Goal: Task Accomplishment & Management: Use online tool/utility

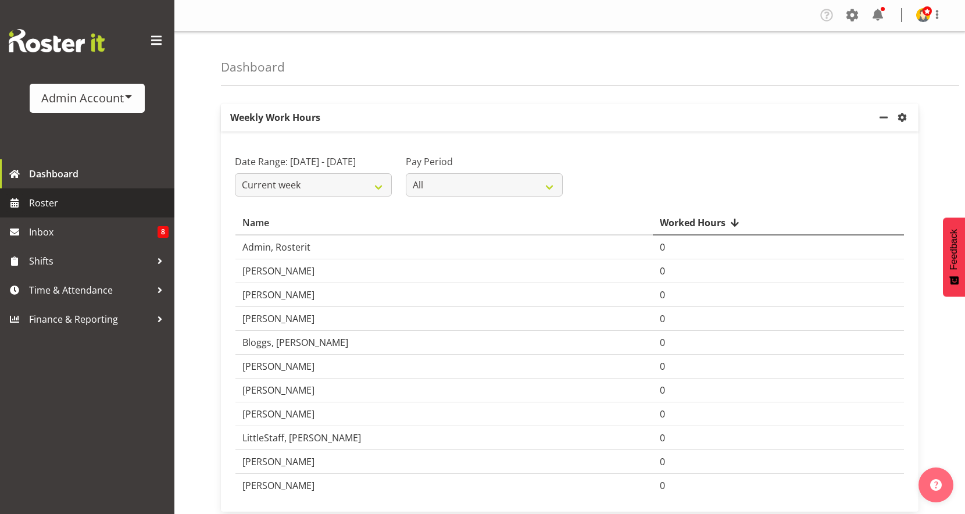
click at [24, 193] on link "Roster" at bounding box center [87, 202] width 174 height 29
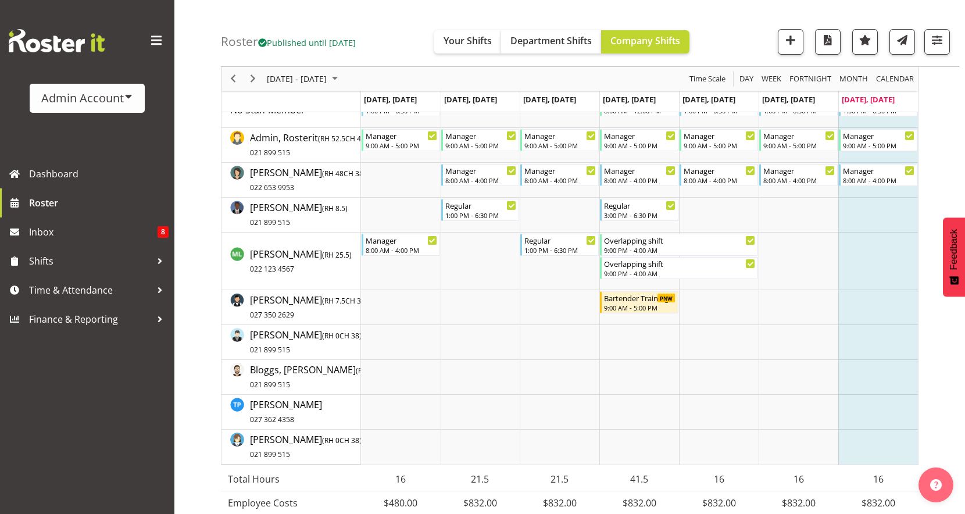
scroll to position [71, 0]
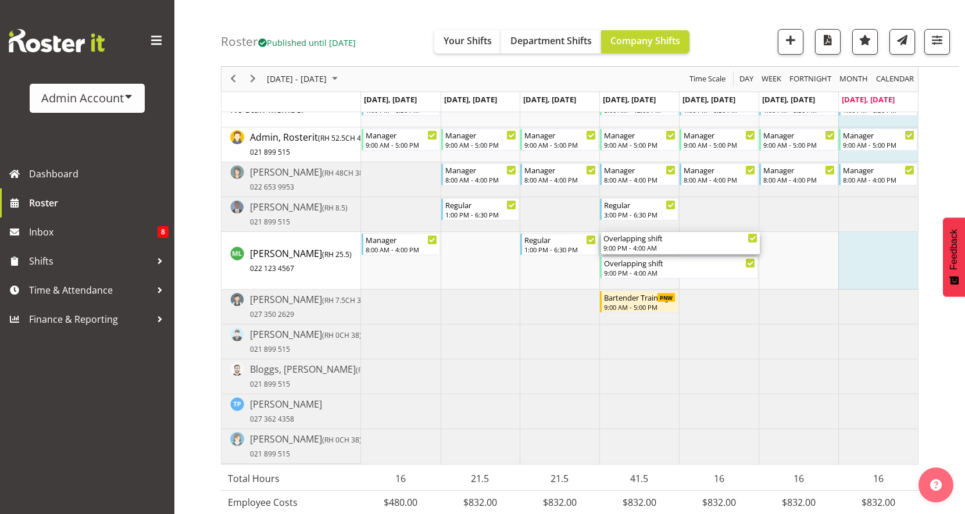
drag, startPoint x: 636, startPoint y: 245, endPoint x: 636, endPoint y: 260, distance: 15.7
click at [636, 260] on div "Regular 1:00 PM - 6:30 PM Override Leave 8:00 AM - 12:00 PM Regular 1:00 PM - 6…" at bounding box center [639, 277] width 557 height 371
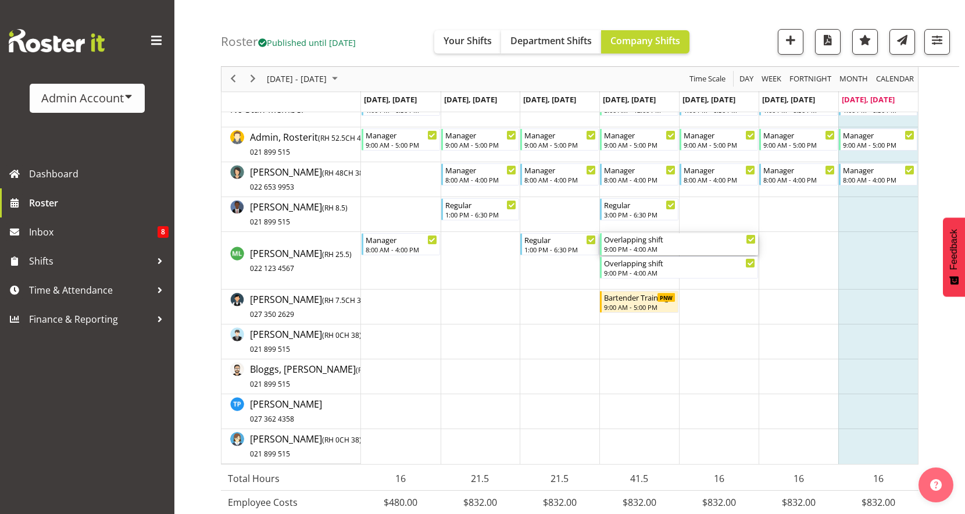
click at [636, 245] on div "9:00 PM - 4:00 AM" at bounding box center [680, 248] width 152 height 9
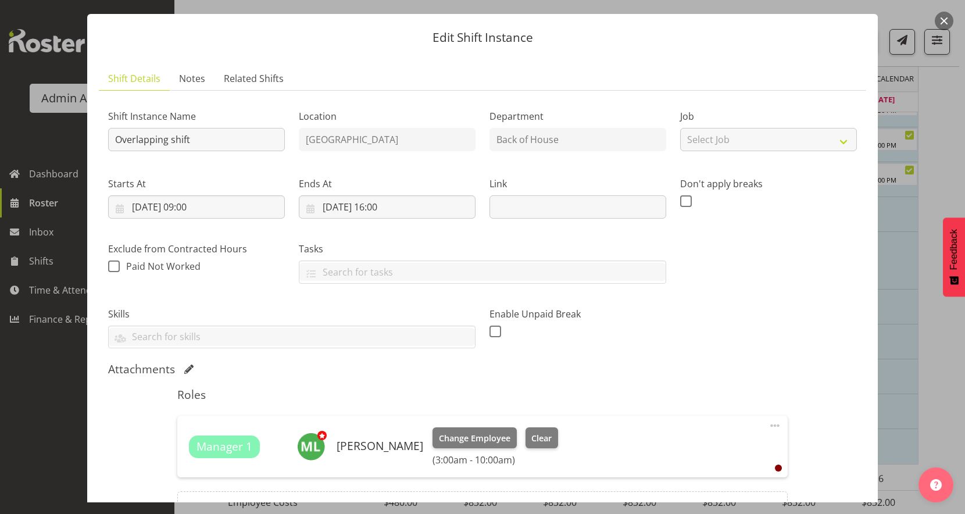
scroll to position [22, 0]
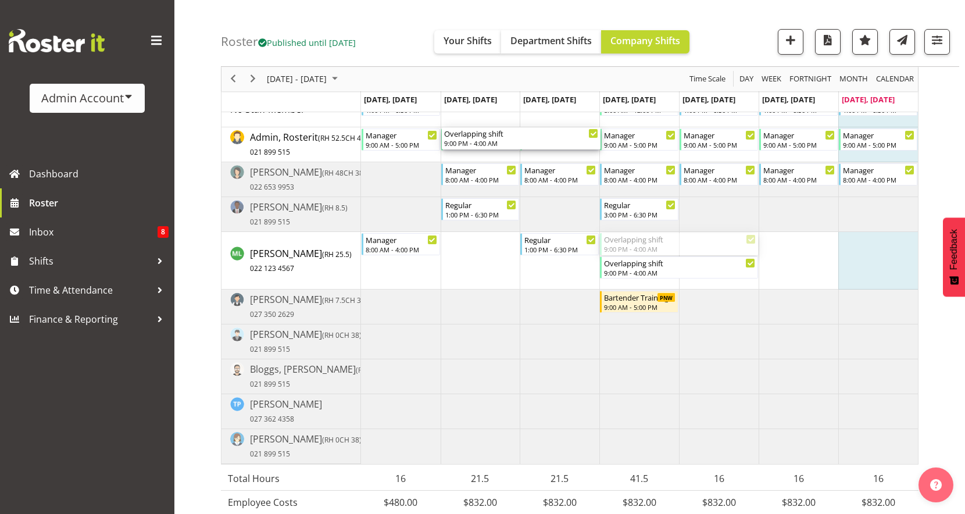
drag, startPoint x: 625, startPoint y: 244, endPoint x: 492, endPoint y: 156, distance: 159.1
click at [492, 156] on div "Regular 1:00 PM - 6:30 PM Override Leave 8:00 AM - 12:00 PM Regular 1:00 PM - 6…" at bounding box center [639, 277] width 557 height 371
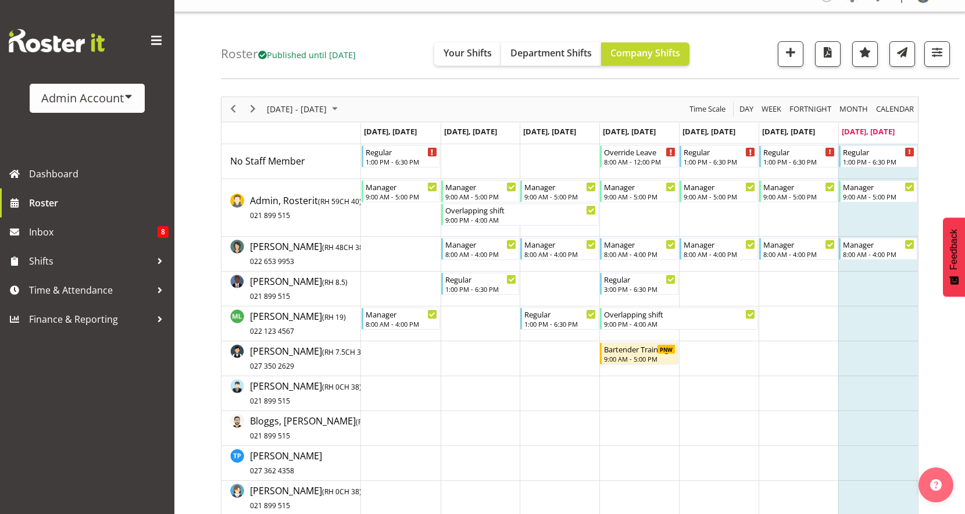
scroll to position [18, 0]
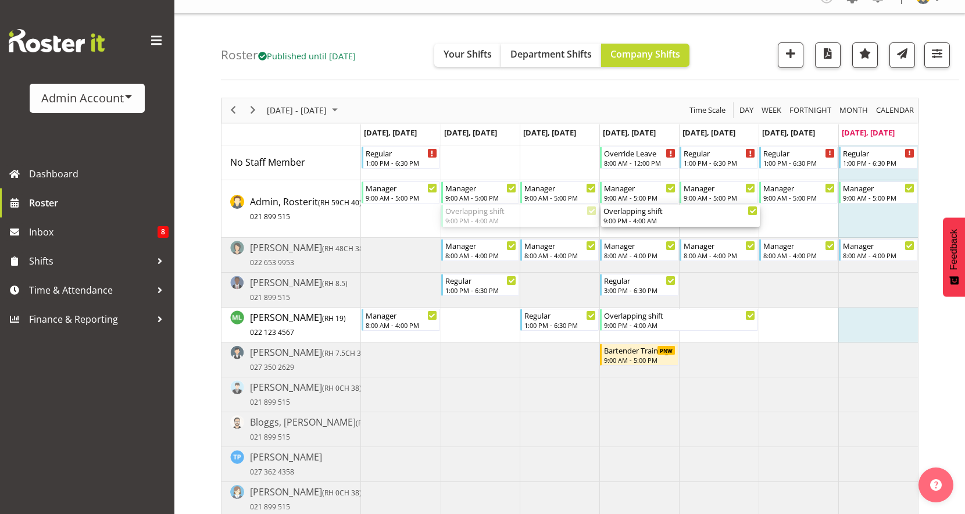
drag, startPoint x: 485, startPoint y: 214, endPoint x: 670, endPoint y: 210, distance: 184.3
